Goal: Information Seeking & Learning: Learn about a topic

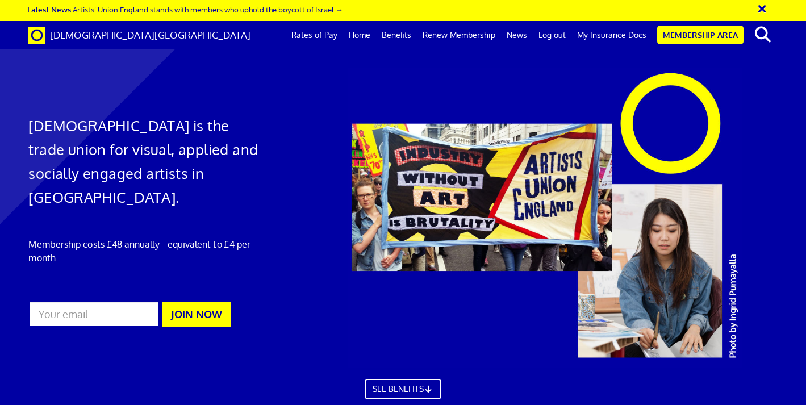
scroll to position [0, 323]
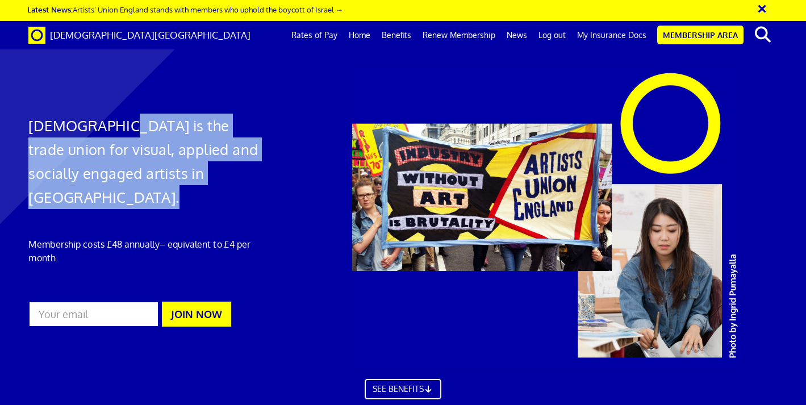
drag, startPoint x: 102, startPoint y: 124, endPoint x: 196, endPoint y: 184, distance: 111.5
click at [194, 184] on div "[DEMOGRAPHIC_DATA] is the trade union for visual, applied and socially engaged …" at bounding box center [147, 202] width 255 height 268
click at [197, 184] on div "[DEMOGRAPHIC_DATA] is the trade union for visual, applied and socially engaged …" at bounding box center [147, 202] width 255 height 268
